Goal: Transaction & Acquisition: Purchase product/service

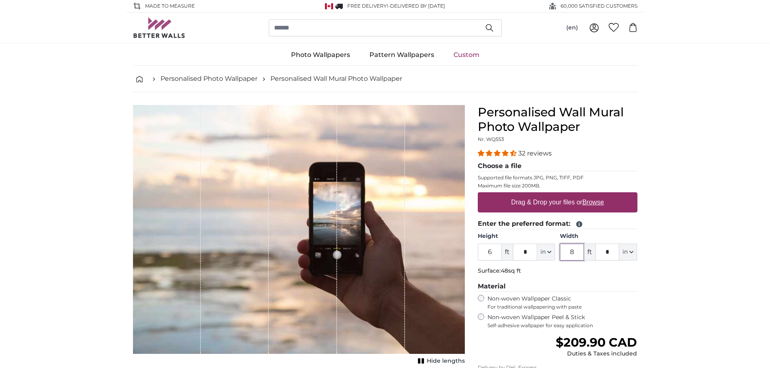
drag, startPoint x: 577, startPoint y: 250, endPoint x: 568, endPoint y: 250, distance: 8.1
click at [568, 250] on input "8" at bounding box center [572, 252] width 24 height 17
type input "18"
click at [609, 251] on input "*" at bounding box center [608, 252] width 24 height 17
type input "***"
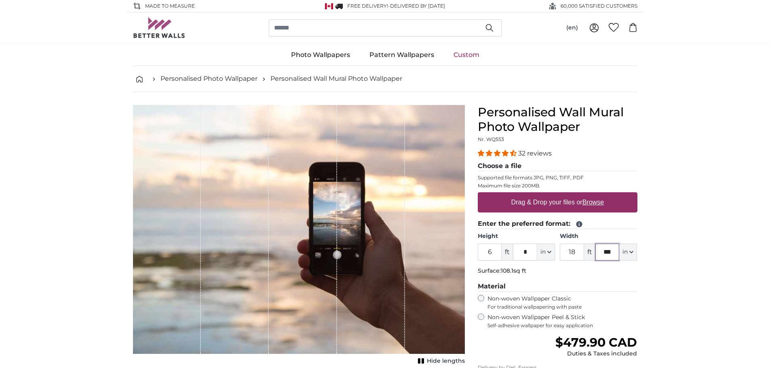
type input "21"
type input "*"
drag, startPoint x: 575, startPoint y: 250, endPoint x: 581, endPoint y: 226, distance: 24.6
click at [567, 250] on input "21" at bounding box center [572, 252] width 24 height 17
type input "19"
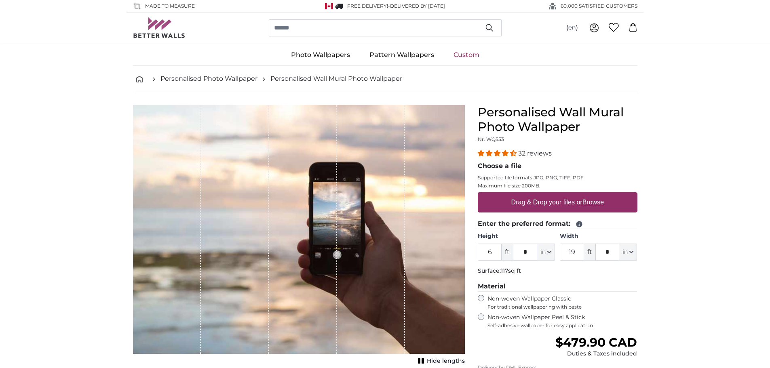
click at [608, 267] on fieldset "Enter the preferred format: Height 6 ft * in Centimeter (cm) Inches (inch) Feet…" at bounding box center [558, 248] width 160 height 59
drag, startPoint x: 491, startPoint y: 251, endPoint x: 487, endPoint y: 251, distance: 4.4
click at [487, 251] on input "6" at bounding box center [490, 252] width 24 height 17
type input "8"
click at [540, 203] on label "Drag & Drop your files or Browse" at bounding box center [557, 202] width 99 height 16
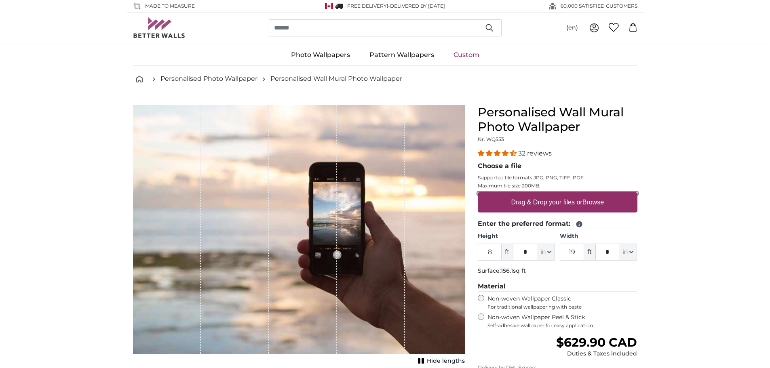
click at [540, 195] on input "Drag & Drop your files or Browse" at bounding box center [558, 193] width 160 height 2
type input "**********"
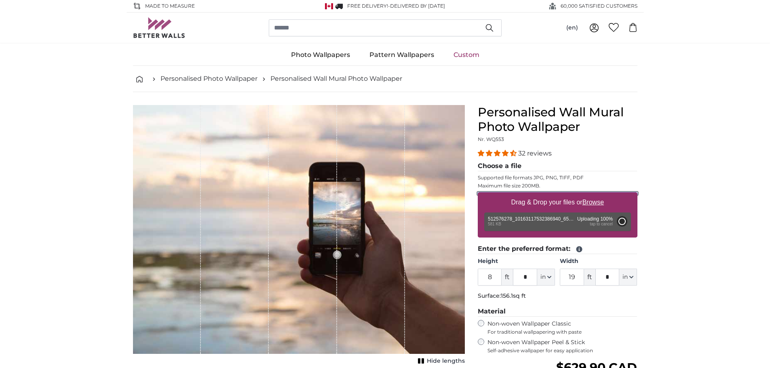
type input "4"
type input "****"
type input "3"
type input "*"
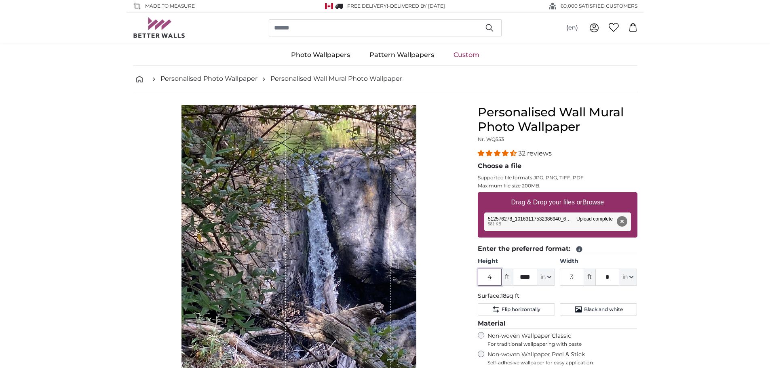
drag, startPoint x: 494, startPoint y: 278, endPoint x: 484, endPoint y: 277, distance: 10.5
click at [484, 277] on input "4" at bounding box center [490, 277] width 24 height 17
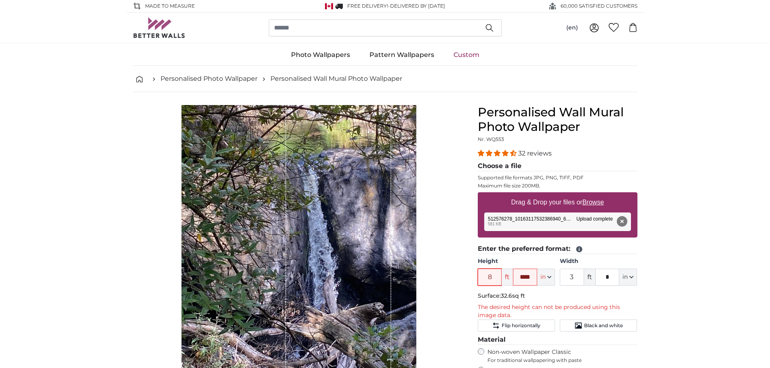
type input "8"
drag, startPoint x: 532, startPoint y: 277, endPoint x: 515, endPoint y: 277, distance: 16.6
click at [515, 277] on input "****" at bounding box center [525, 277] width 24 height 17
type input "**"
click at [547, 287] on fieldset "Enter the preferred format: Height 8 ft ** in Centimeter (cm) Inches (inch) Fee…" at bounding box center [558, 288] width 160 height 88
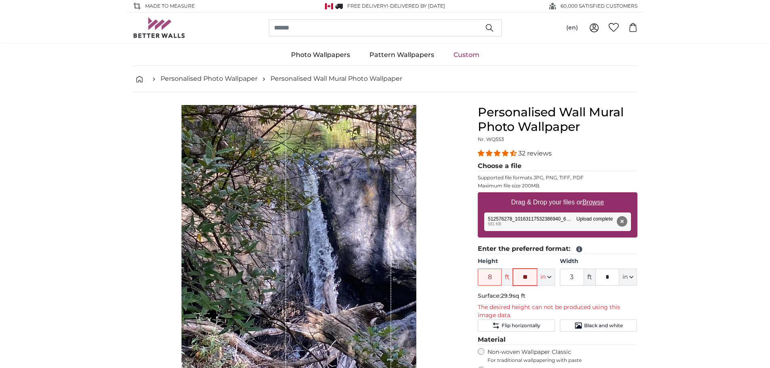
drag, startPoint x: 530, startPoint y: 277, endPoint x: 516, endPoint y: 277, distance: 14.6
click at [516, 277] on input "**" at bounding box center [525, 277] width 24 height 17
click at [548, 283] on button "in" at bounding box center [546, 277] width 18 height 17
click at [543, 300] on link "Centimeter (cm)" at bounding box center [546, 299] width 71 height 15
type input "149.4"
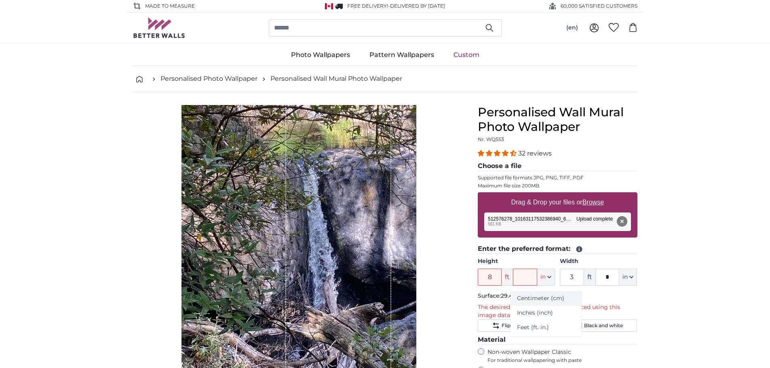
type input "111.8"
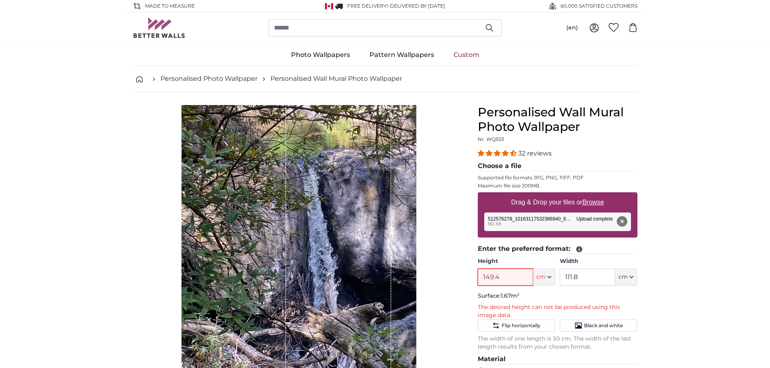
drag, startPoint x: 501, startPoint y: 277, endPoint x: 478, endPoint y: 277, distance: 23.1
click at [478, 277] on input "149.4" at bounding box center [505, 277] width 55 height 17
type input "2"
type input "244.50"
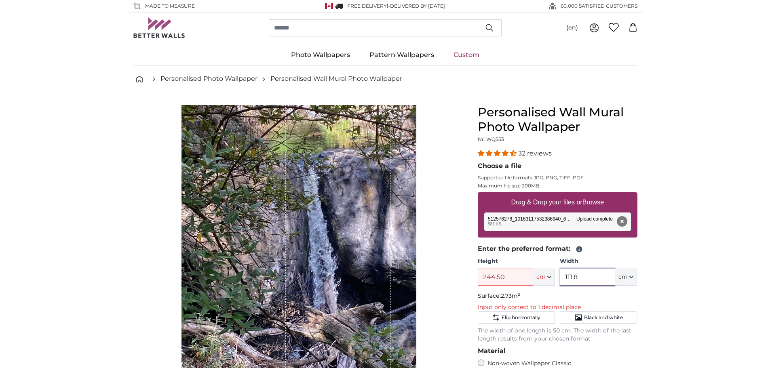
click at [581, 277] on input "111.8" at bounding box center [587, 277] width 55 height 17
drag, startPoint x: 578, startPoint y: 275, endPoint x: 553, endPoint y: 275, distance: 25.1
click at [553, 275] on div "Height 244.50 ft cm Centimeter (cm) Inches (inch) Feet (ft. in.) Width 111.8 ft…" at bounding box center [558, 272] width 160 height 28
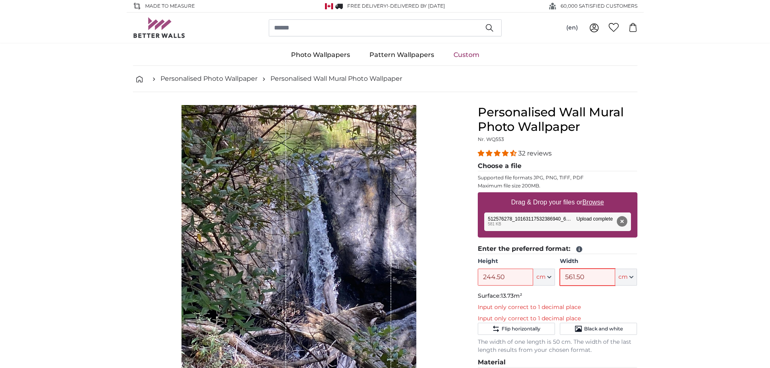
drag, startPoint x: 588, startPoint y: 275, endPoint x: 574, endPoint y: 274, distance: 14.6
click at [574, 274] on input "561.50" at bounding box center [587, 277] width 55 height 17
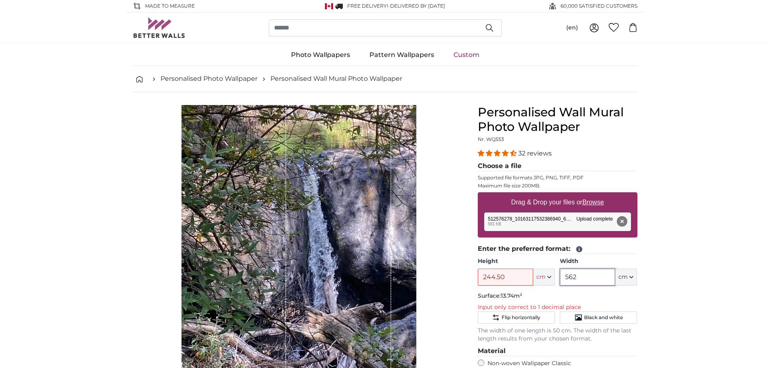
type input "562"
drag, startPoint x: 504, startPoint y: 275, endPoint x: 492, endPoint y: 275, distance: 11.4
click at [492, 275] on input "244.50" at bounding box center [505, 277] width 55 height 17
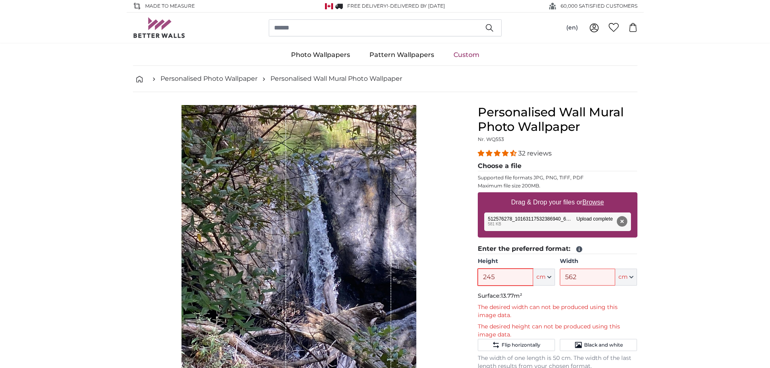
type input "245"
